Goal: Transaction & Acquisition: Obtain resource

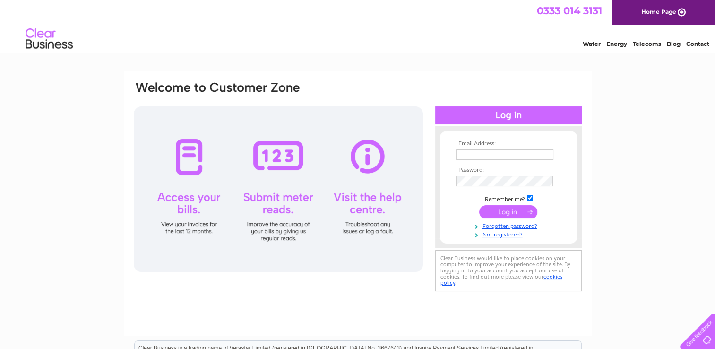
click at [522, 150] on input "text" at bounding box center [504, 154] width 97 height 10
type input "[EMAIL_ADDRESS][DOMAIN_NAME]"
click at [479, 206] on input "submit" at bounding box center [508, 212] width 58 height 13
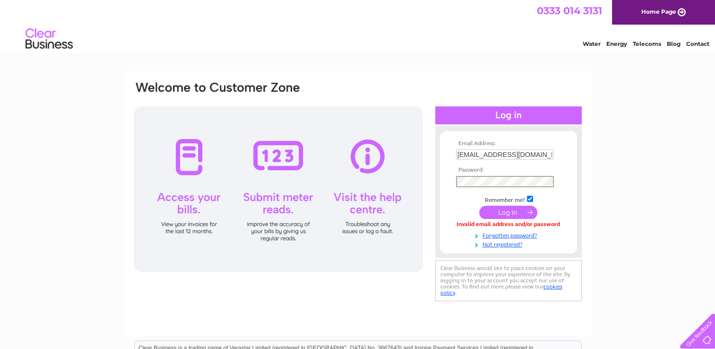
click at [647, 3] on link "Home Page" at bounding box center [663, 12] width 103 height 25
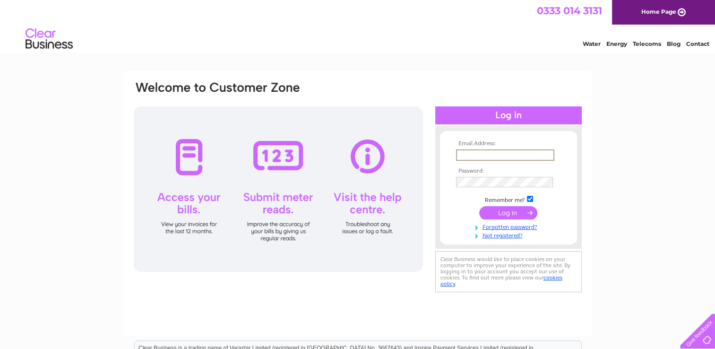
click at [489, 155] on input "text" at bounding box center [505, 154] width 98 height 11
type input "[EMAIL_ADDRESS][DOMAIN_NAME]"
click at [479, 206] on input "submit" at bounding box center [508, 212] width 58 height 13
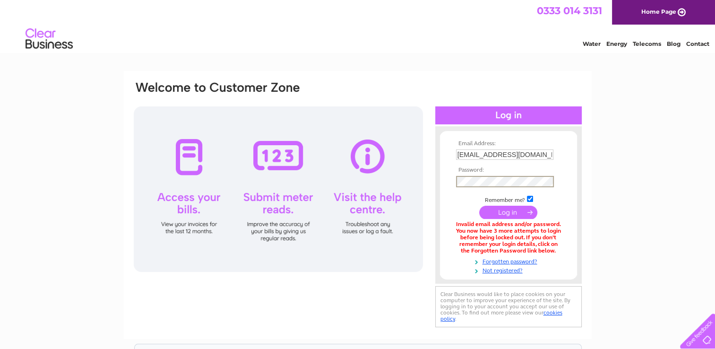
click at [509, 216] on input "submit" at bounding box center [508, 212] width 58 height 13
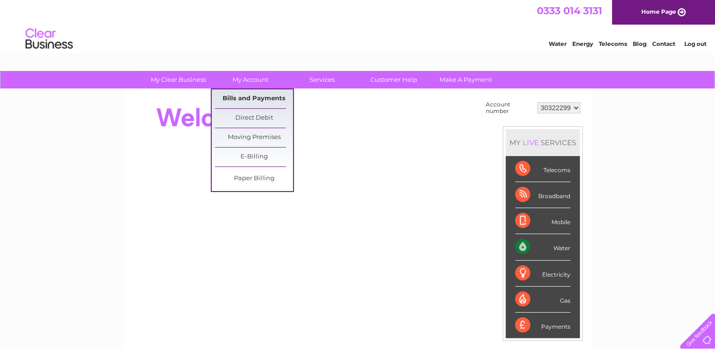
click at [261, 97] on link "Bills and Payments" at bounding box center [254, 98] width 78 height 19
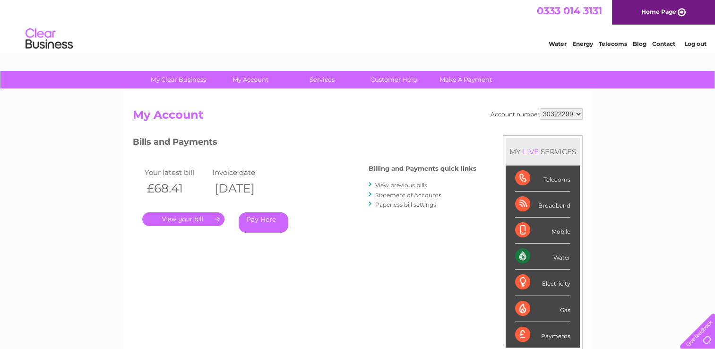
click at [195, 221] on link "." at bounding box center [183, 219] width 82 height 14
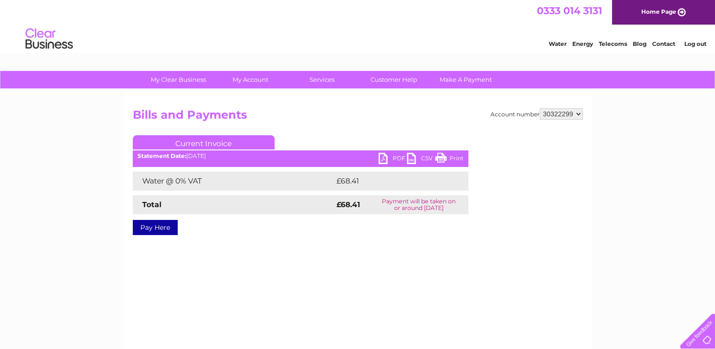
drag, startPoint x: 386, startPoint y: 151, endPoint x: 383, endPoint y: 162, distance: 10.8
click at [385, 152] on ul "Current Invoice" at bounding box center [301, 143] width 336 height 17
click at [383, 158] on link "PDF" at bounding box center [393, 160] width 28 height 14
click at [688, 41] on link "Log out" at bounding box center [695, 43] width 22 height 7
